Goal: Task Accomplishment & Management: Manage account settings

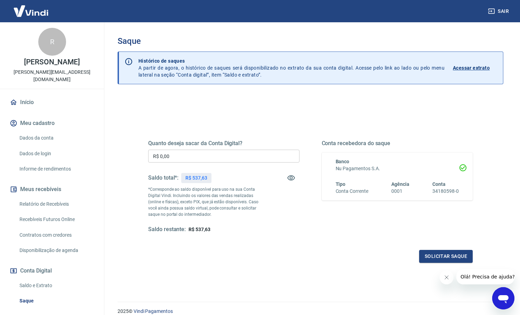
click at [278, 153] on input "R$ 0,00" at bounding box center [223, 156] width 151 height 13
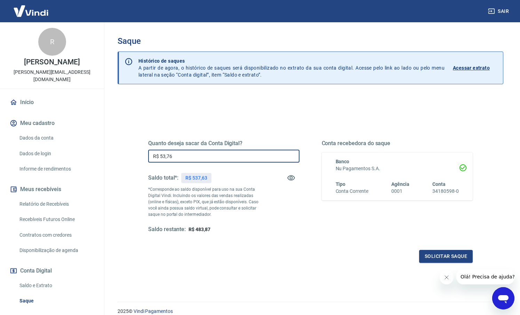
type input "R$ 537,63"
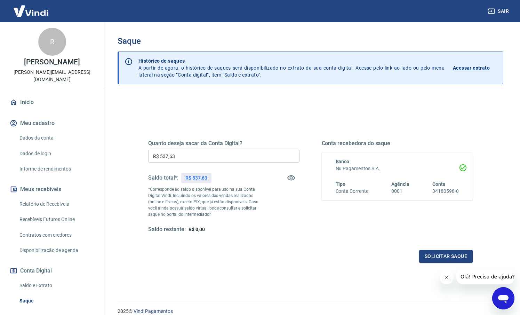
click at [350, 248] on div "Quanto deseja sacar da Conta Digital? R$ 537,63 ​ Saldo total*: R$ 537,63 *Corr…" at bounding box center [310, 193] width 325 height 140
click at [433, 256] on button "Solicitar saque" at bounding box center [446, 256] width 54 height 13
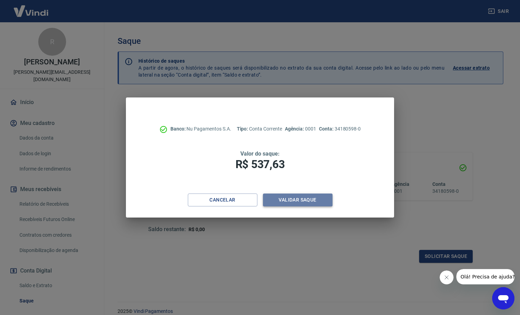
click at [299, 206] on button "Validar saque" at bounding box center [298, 199] width 70 height 13
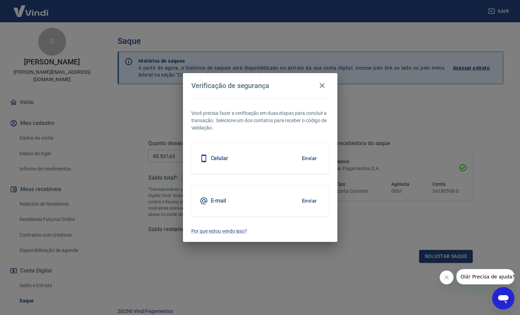
click at [298, 204] on button "Enviar" at bounding box center [309, 200] width 23 height 15
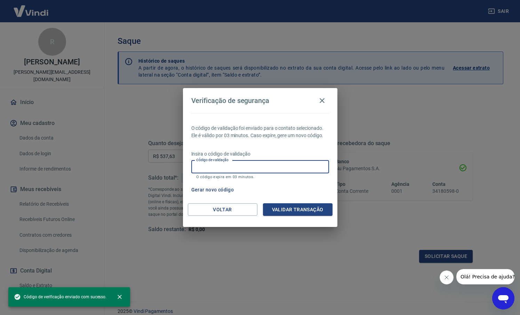
click at [276, 170] on input "Código de validação" at bounding box center [260, 166] width 138 height 13
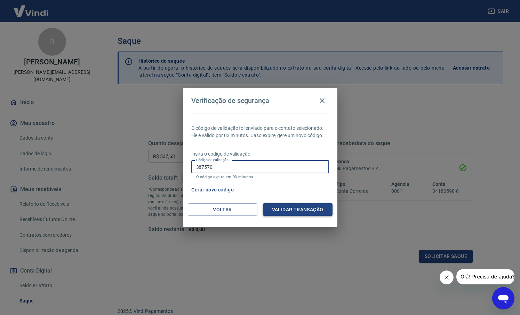
type input "387570"
click at [281, 207] on button "Validar transação" at bounding box center [298, 209] width 70 height 13
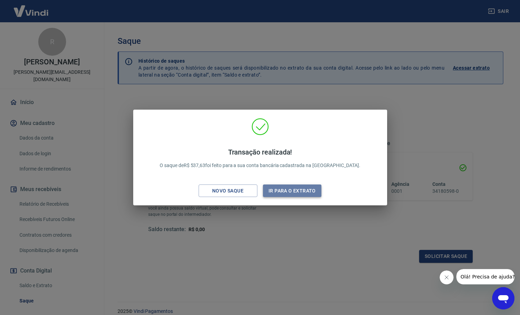
click at [296, 189] on button "Ir para o extrato" at bounding box center [292, 190] width 59 height 13
